Goal: Task Accomplishment & Management: Complete application form

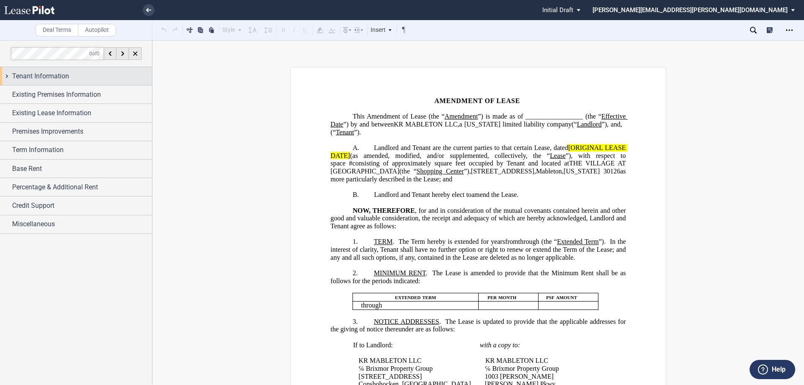
click at [5, 75] on div "Tenant Information" at bounding box center [76, 76] width 152 height 18
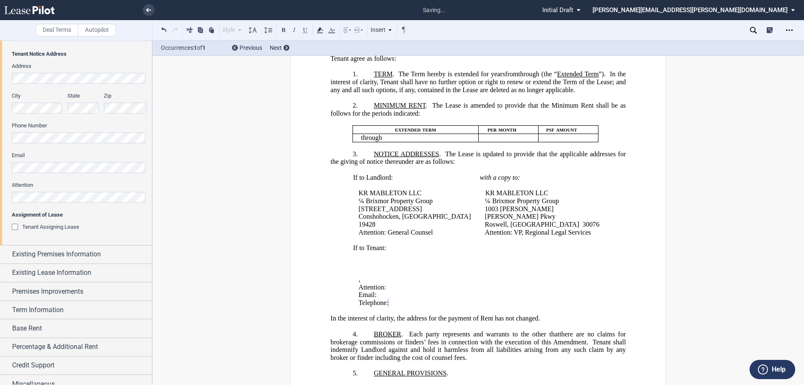
scroll to position [192, 0]
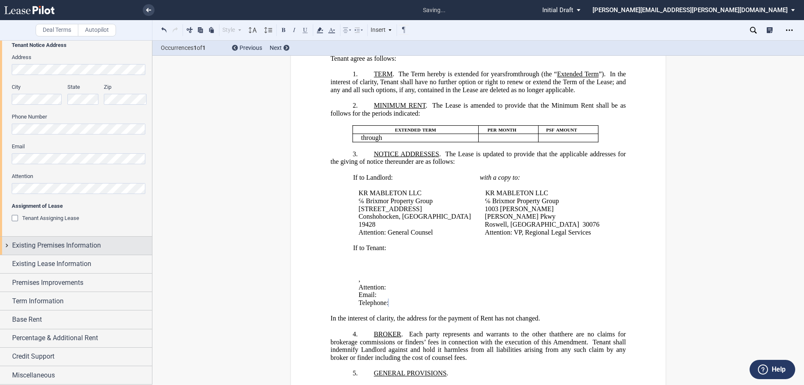
click at [5, 246] on div "Existing Premises Information" at bounding box center [76, 246] width 152 height 18
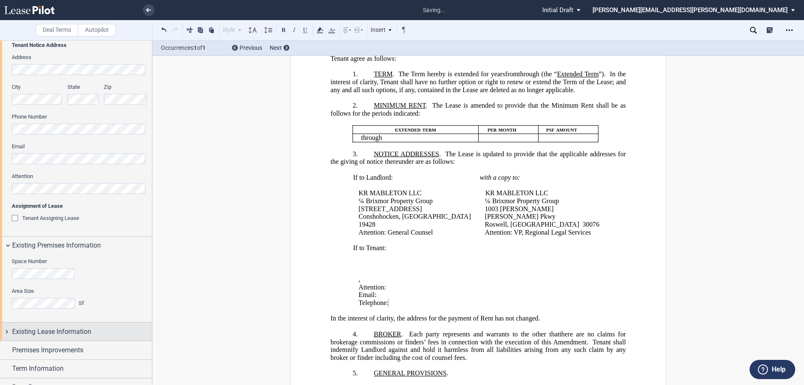
scroll to position [260, 0]
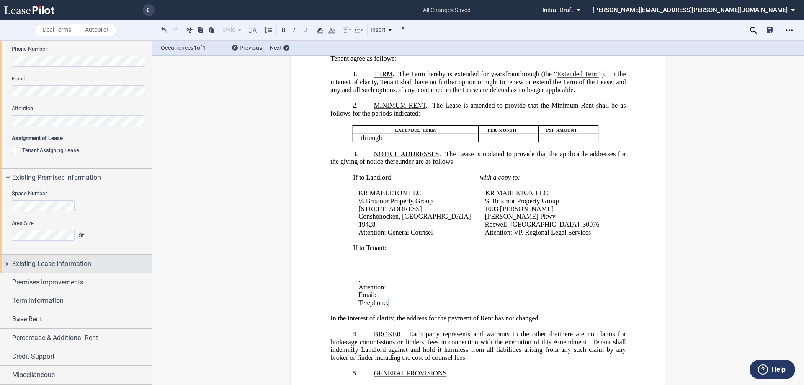
click at [8, 262] on div "Existing Lease Information" at bounding box center [76, 264] width 152 height 18
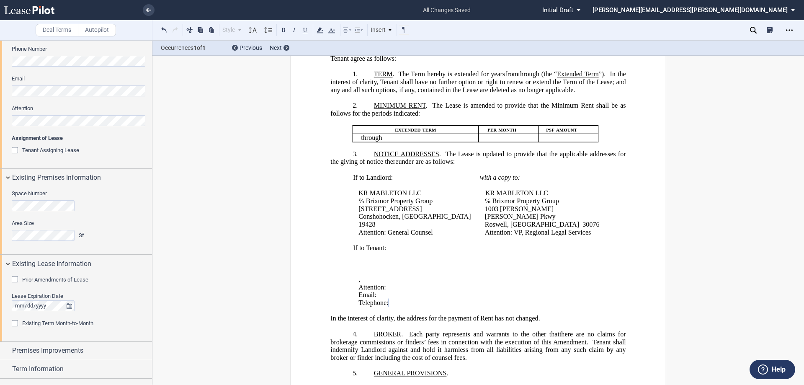
drag, startPoint x: 15, startPoint y: 278, endPoint x: 88, endPoint y: 283, distance: 73.0
click at [15, 278] on div "Prior Amendments of Lease" at bounding box center [16, 280] width 8 height 8
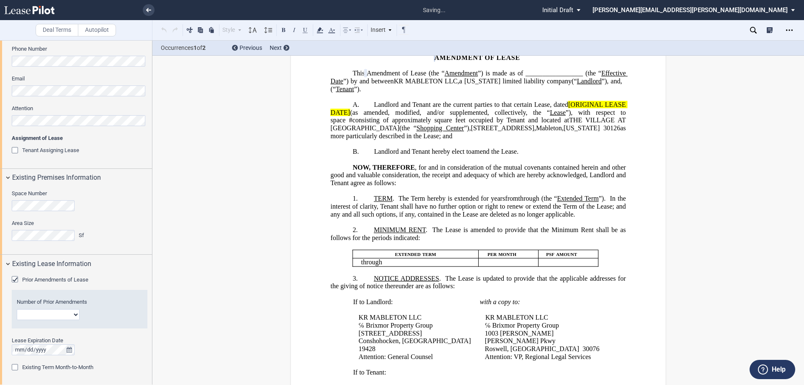
scroll to position [0, 0]
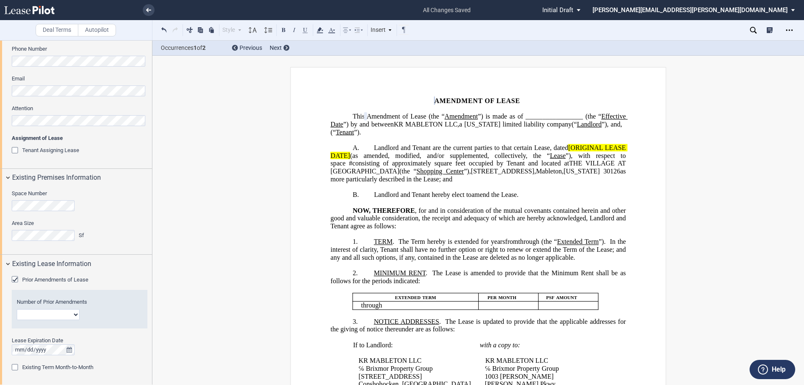
click at [75, 315] on select "1 2 3 4 5 6 7 8 9 10 11 12" at bounding box center [48, 314] width 63 height 11
select select "number:4"
click at [17, 309] on select "1 2 3 4 5 6 7 8 9 10 11 12" at bounding box center [48, 314] width 63 height 11
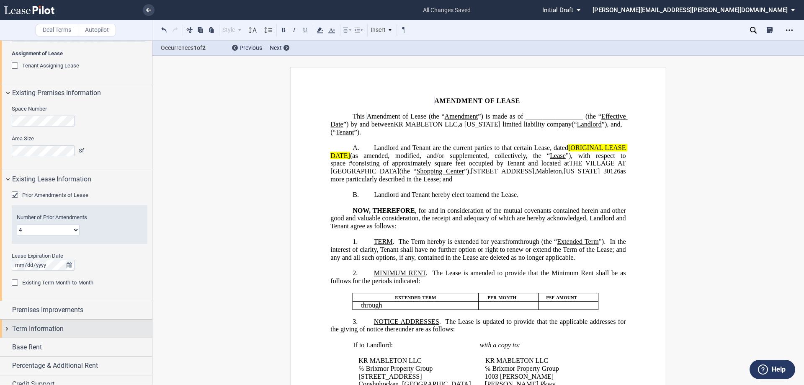
scroll to position [372, 0]
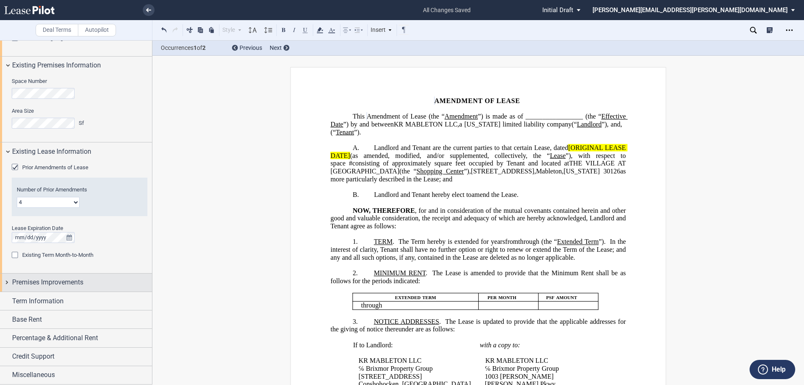
drag, startPoint x: 7, startPoint y: 280, endPoint x: 12, endPoint y: 280, distance: 5.0
click at [7, 280] on div "Premises Improvements" at bounding box center [76, 283] width 152 height 18
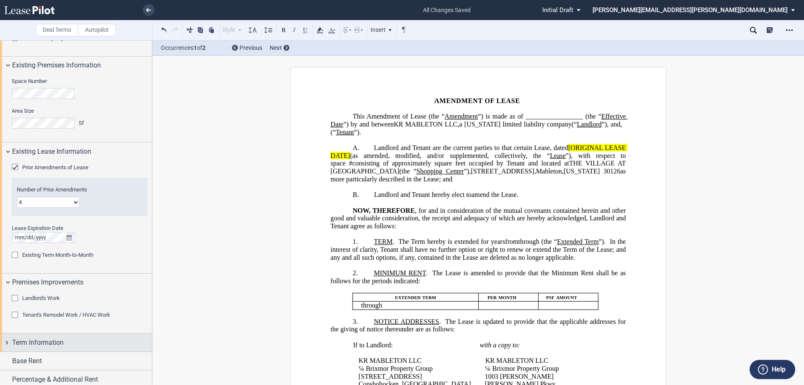
click at [7, 341] on div "Term Information" at bounding box center [76, 342] width 152 height 18
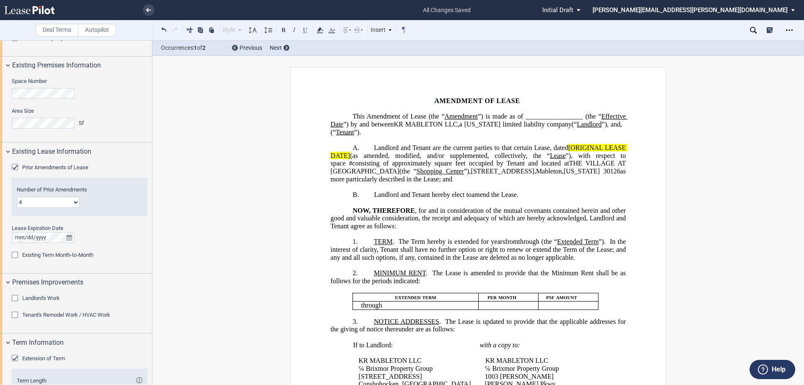
scroll to position [535, 0]
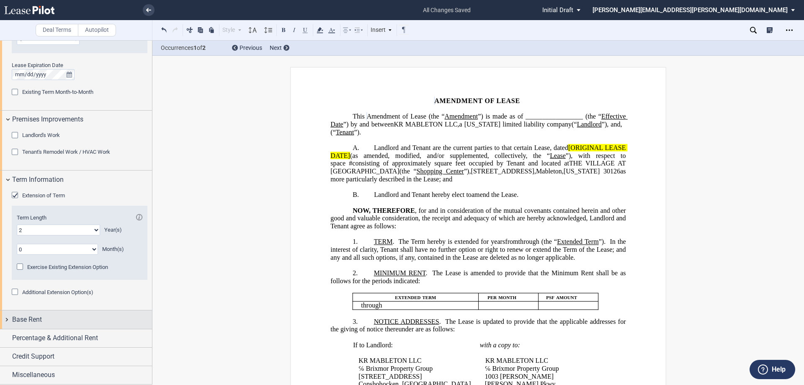
click at [6, 318] on div "Base Rent" at bounding box center [76, 319] width 152 height 18
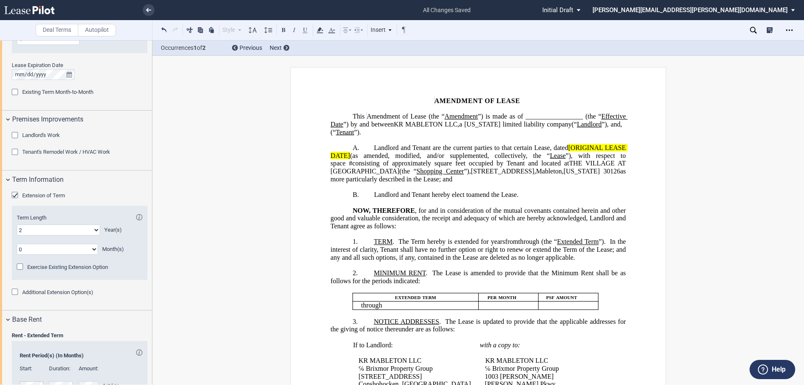
scroll to position [633, 0]
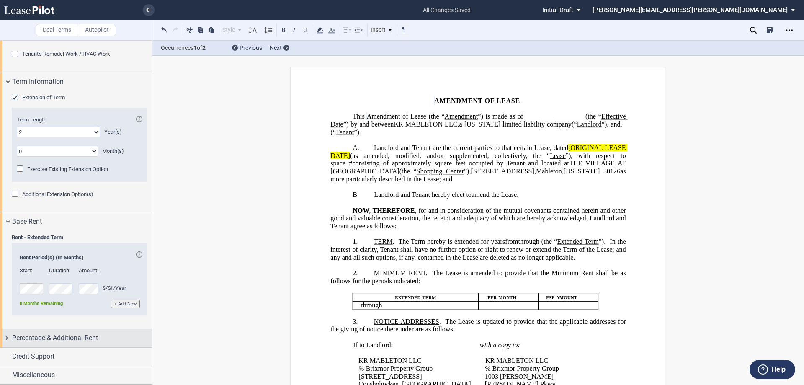
click at [5, 338] on div "Percentage & Additional Rent" at bounding box center [76, 338] width 152 height 18
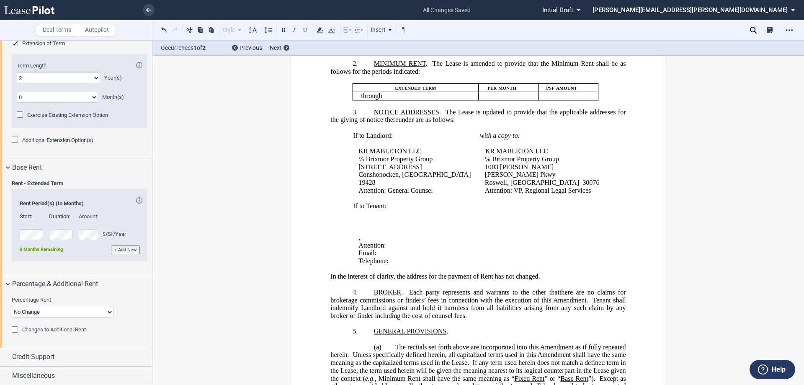
scroll to position [688, 0]
click at [105, 312] on select "No Change Add Percentage Rent Reset Breakpoint" at bounding box center [63, 311] width 102 height 11
select select "reset"
click at [12, 306] on select "No Change Add Percentage Rent Reset Breakpoint" at bounding box center [63, 311] width 102 height 11
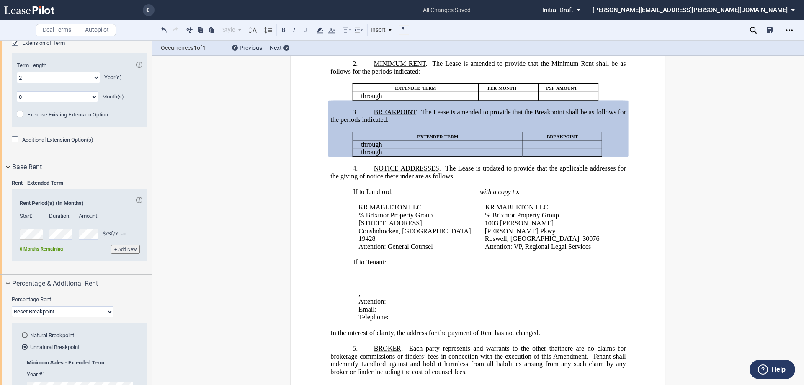
drag, startPoint x: 23, startPoint y: 337, endPoint x: 29, endPoint y: 336, distance: 6.8
click at [23, 337] on div "Natural Breakpoint" at bounding box center [25, 335] width 6 height 6
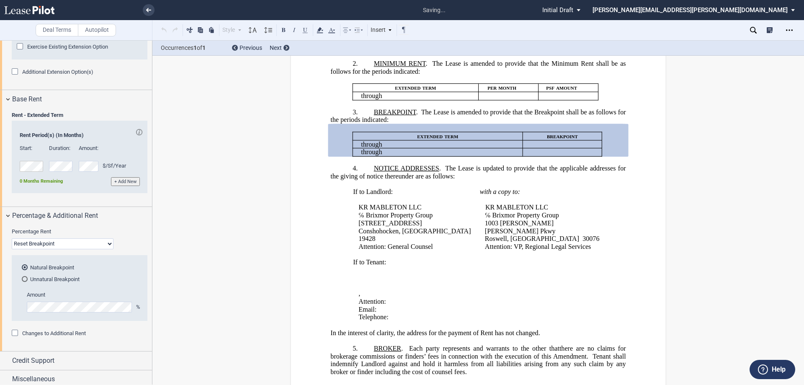
scroll to position [760, 0]
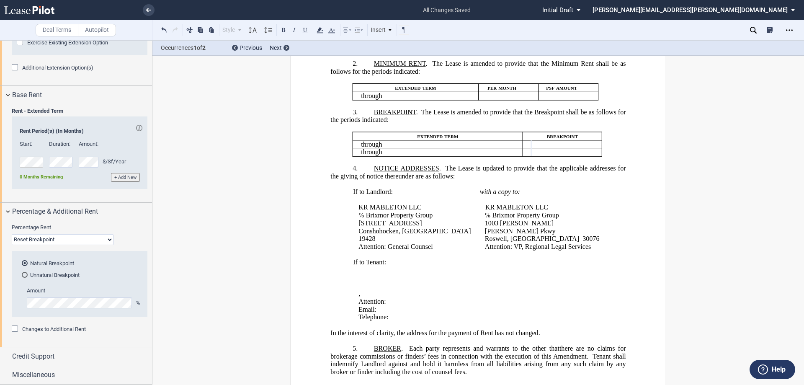
click at [441, 227] on p "[STREET_ADDRESS]" at bounding box center [416, 223] width 115 height 8
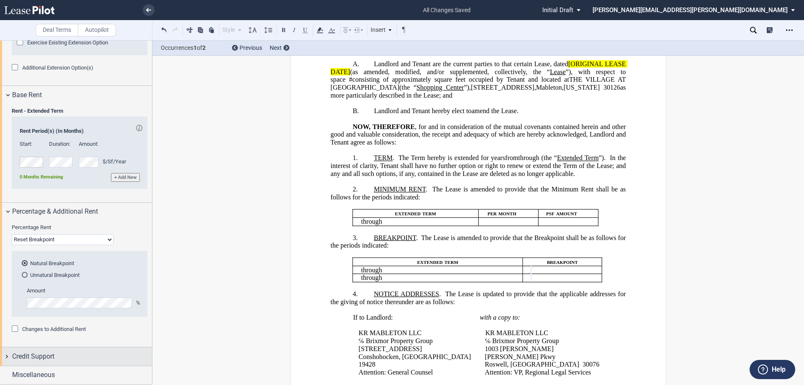
click at [4, 355] on div "Credit Support" at bounding box center [76, 356] width 152 height 18
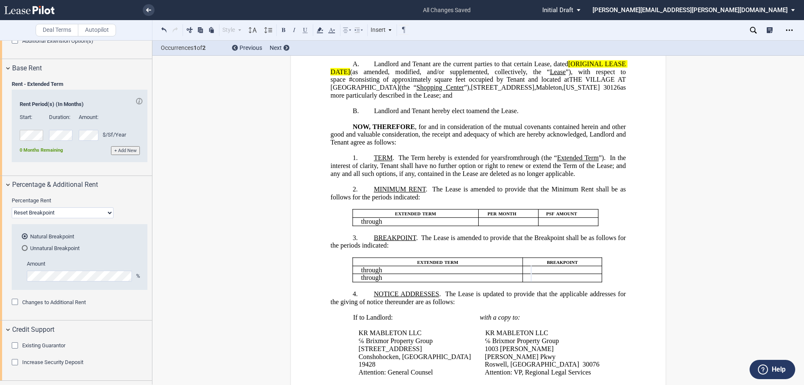
scroll to position [801, 0]
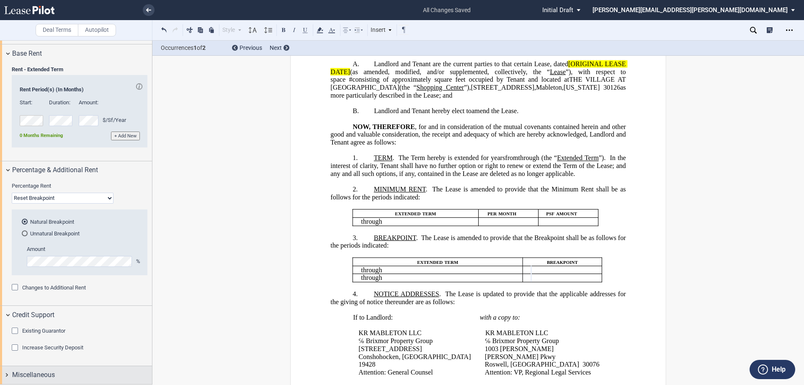
click at [7, 373] on div "Miscellaneous" at bounding box center [76, 375] width 152 height 18
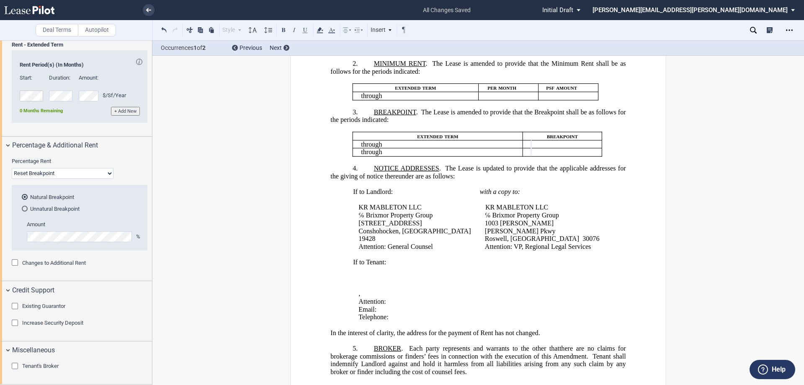
scroll to position [84, 0]
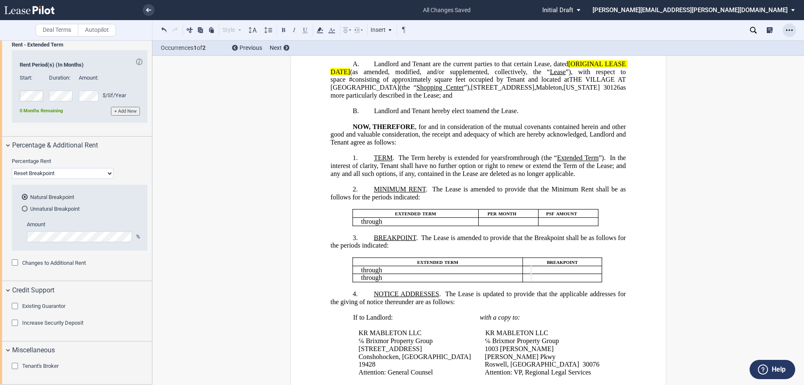
click at [787, 29] on icon "Open Lease options menu" at bounding box center [789, 30] width 7 height 7
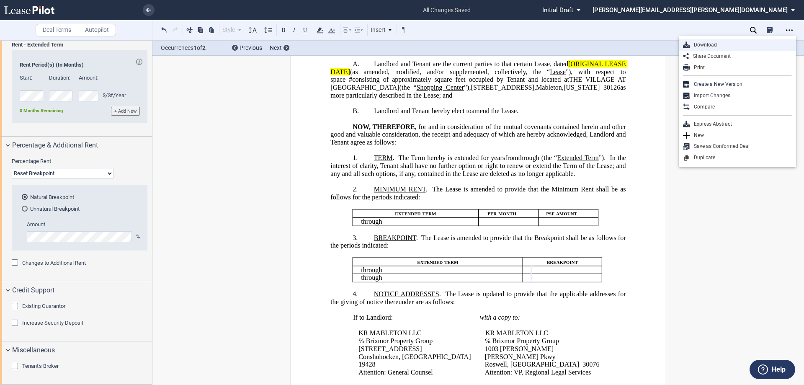
click at [705, 44] on div "Download" at bounding box center [741, 44] width 102 height 7
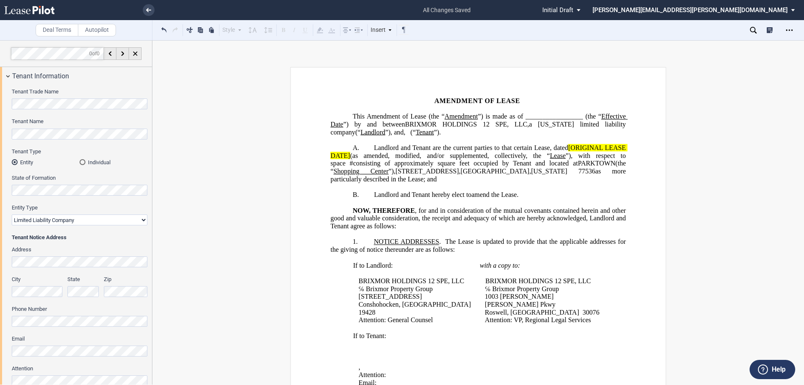
select select "limited liability company"
